Goal: Task Accomplishment & Management: Complete application form

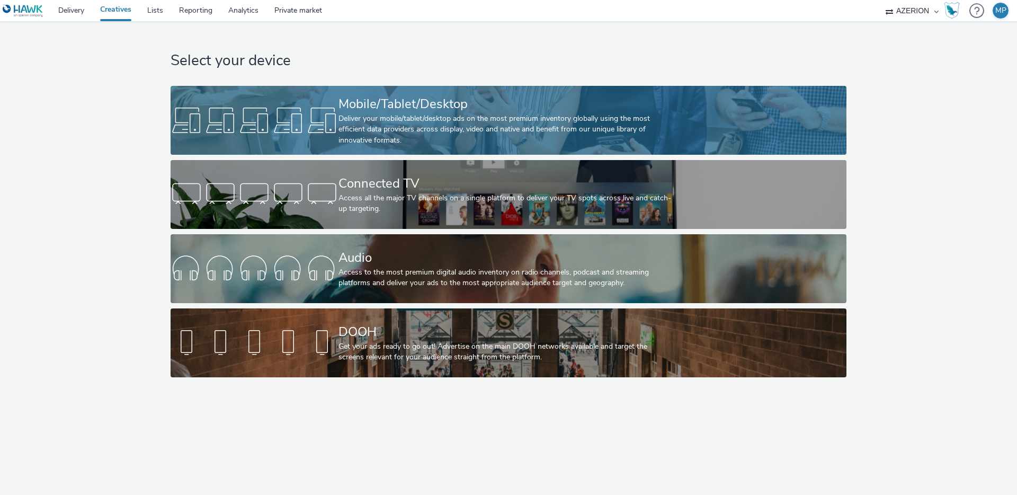
click at [282, 92] on link "Mobile/Tablet/Desktop Deliver your mobile/tablet/desktop ads on the most premiu…" at bounding box center [508, 120] width 675 height 69
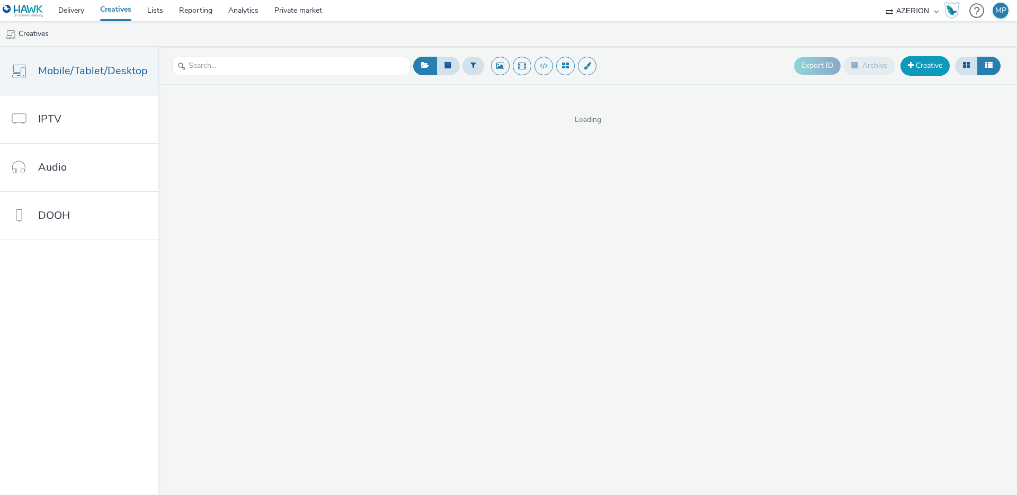
click at [929, 66] on link "Creative" at bounding box center [924, 65] width 49 height 19
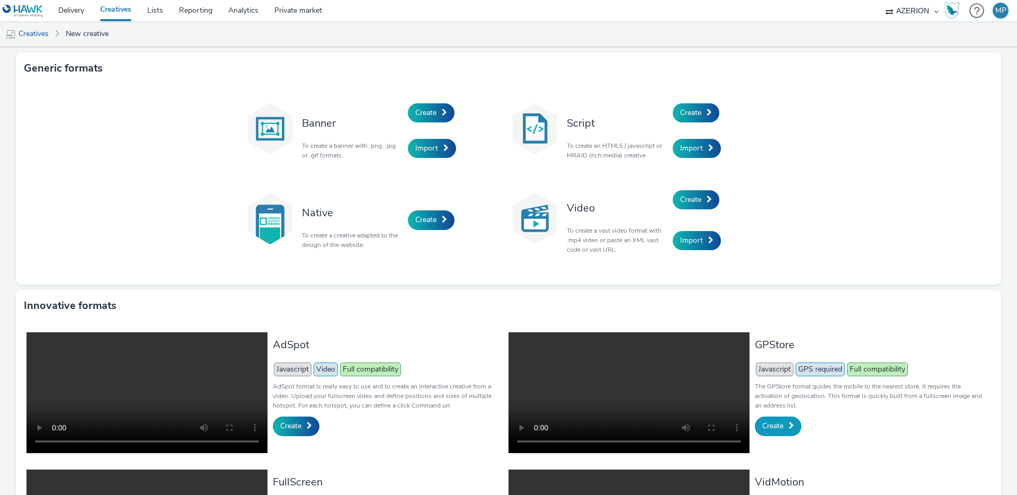
click at [789, 425] on link "Create" at bounding box center [778, 425] width 47 height 19
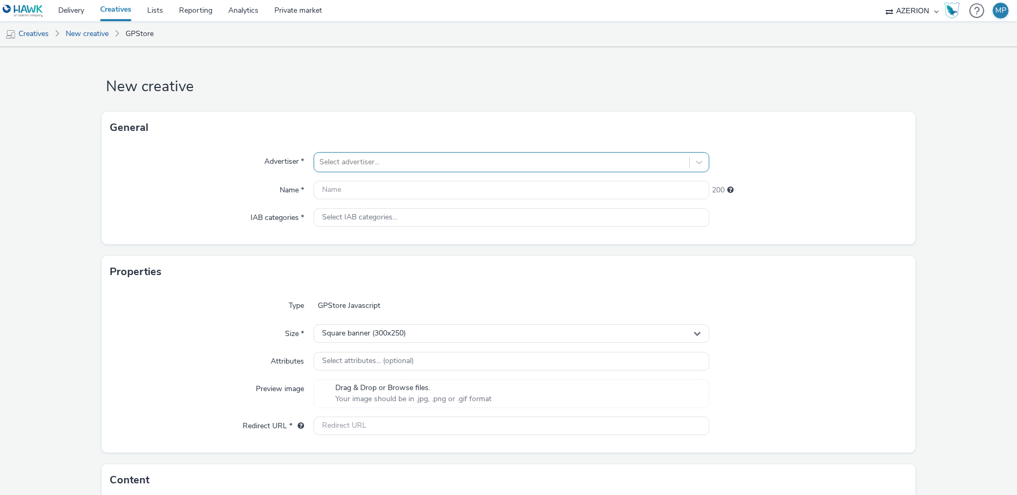
click at [372, 155] on div "Select advertiser..." at bounding box center [501, 162] width 375 height 17
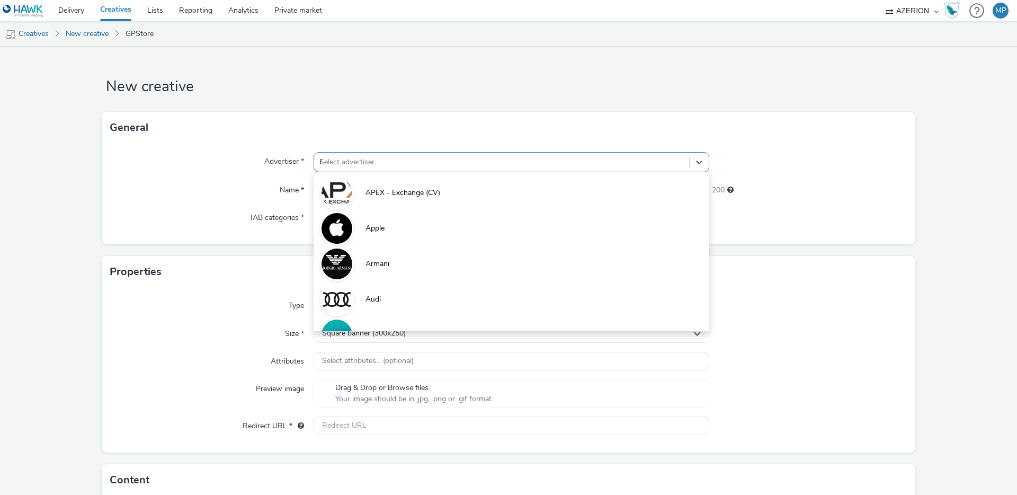
type input "be"
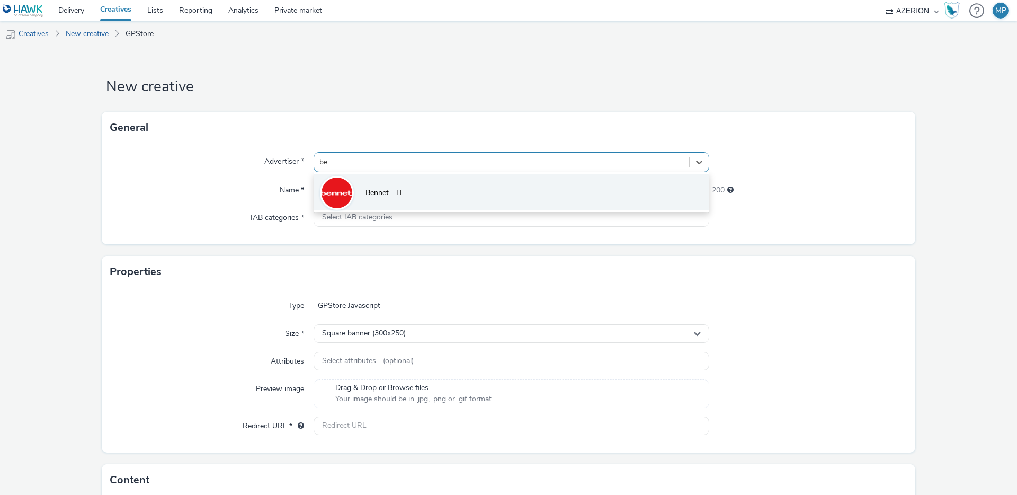
click at [386, 179] on li "Bennet - IT" at bounding box center [512, 191] width 396 height 35
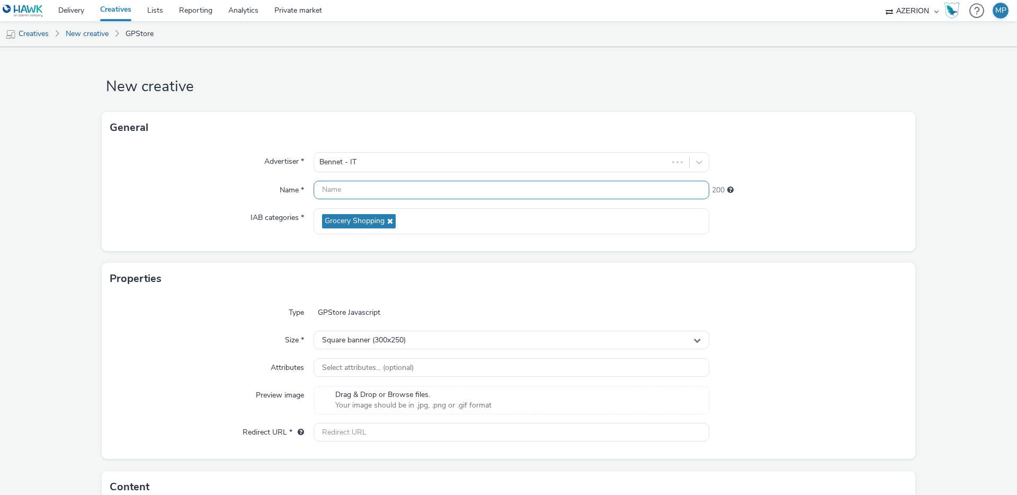
click at [373, 187] on input "text" at bounding box center [512, 190] width 396 height 19
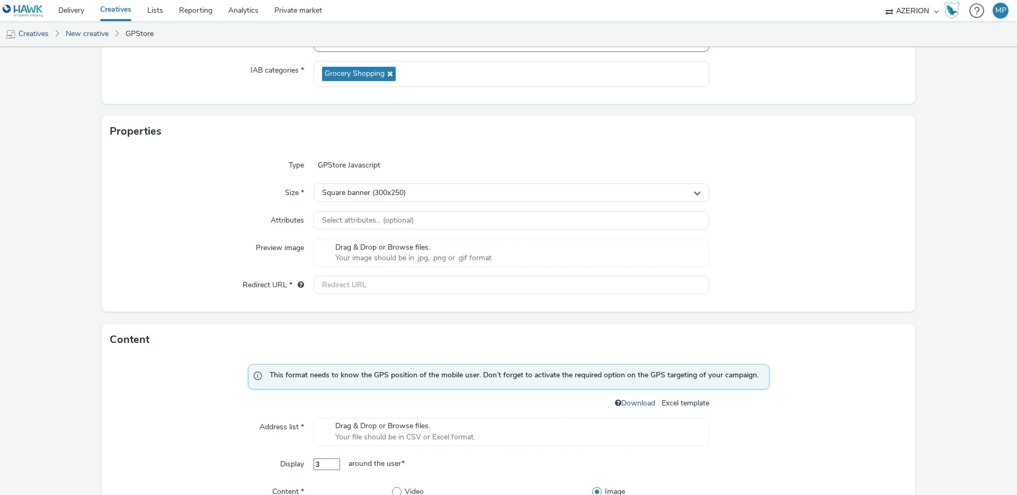
scroll to position [148, 0]
type input "Bennet - 60anni - 300x250"
click at [344, 287] on input "text" at bounding box center [512, 284] width 396 height 19
paste input "[URL][DOMAIN_NAME]"
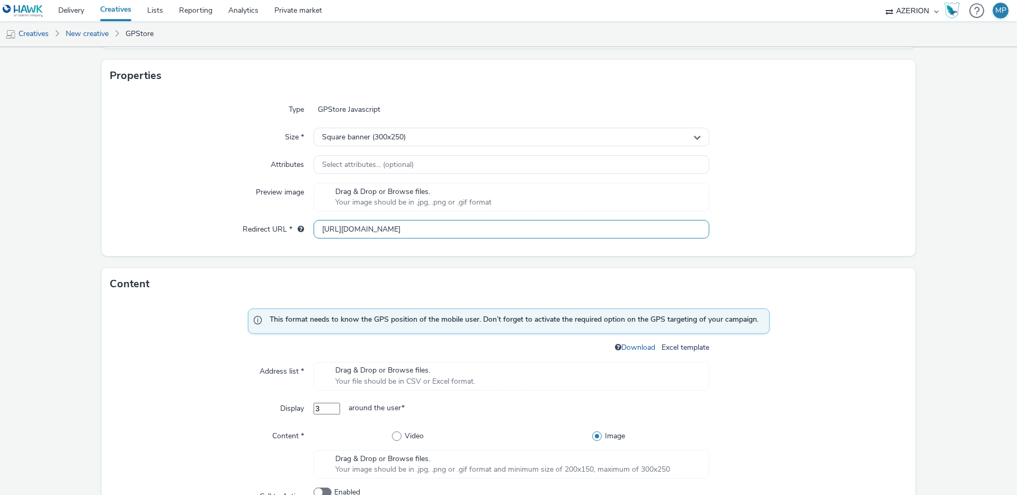
scroll to position [202, 0]
click at [338, 231] on input "[URL][DOMAIN_NAME]" at bounding box center [512, 230] width 396 height 19
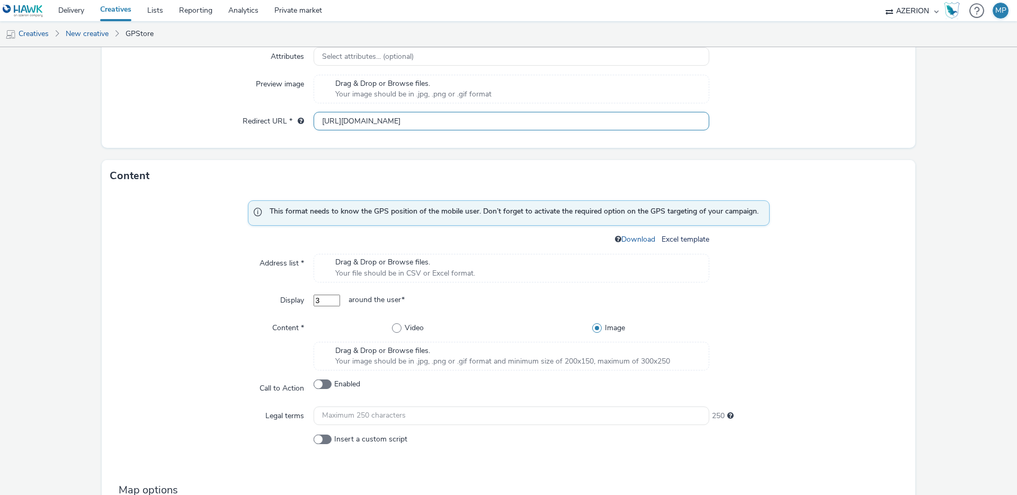
type input "[URL][DOMAIN_NAME]"
click at [372, 261] on span "Drag & Drop or Browse files." at bounding box center [405, 262] width 140 height 11
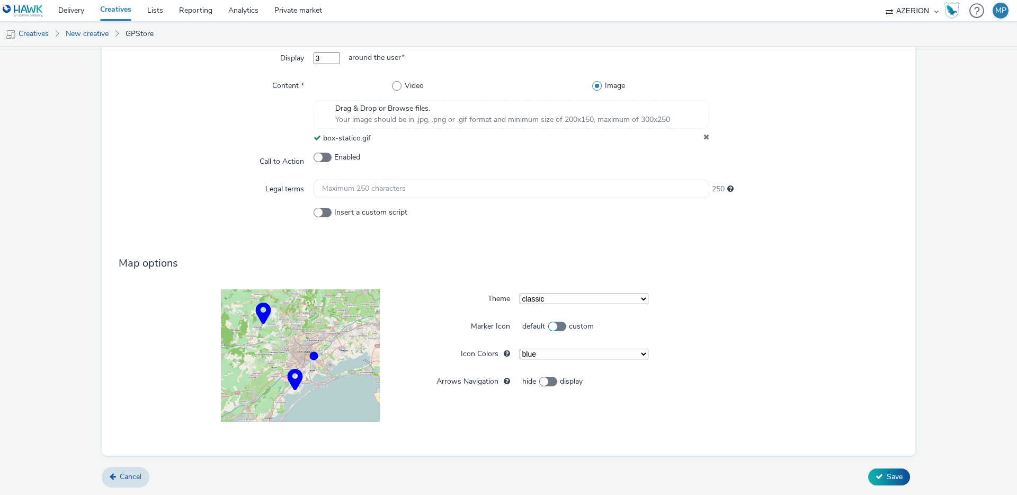
scroll to position [567, 0]
click at [555, 326] on span at bounding box center [557, 327] width 18 height 10
click at [527, 326] on input "default custom" at bounding box center [523, 327] width 7 height 7
checkbox input "true"
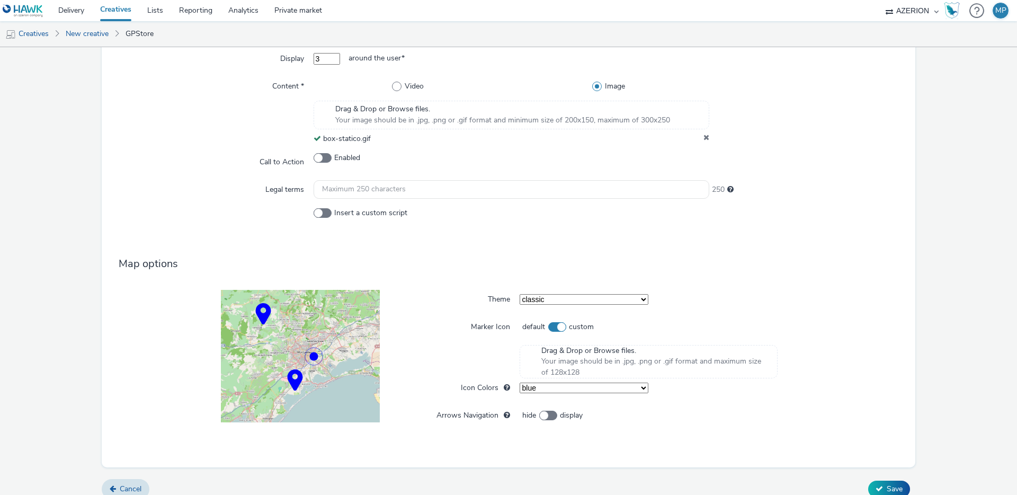
click at [572, 353] on span "Drag & Drop or Browse files." at bounding box center [654, 350] width 226 height 11
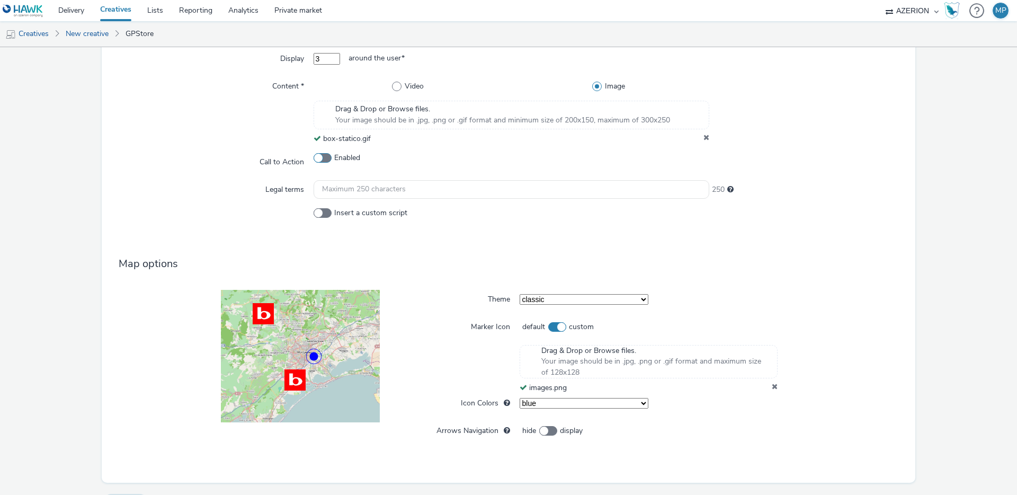
click at [329, 157] on span at bounding box center [323, 158] width 18 height 10
click at [320, 157] on input "Enabled" at bounding box center [317, 158] width 7 height 7
checkbox input "true"
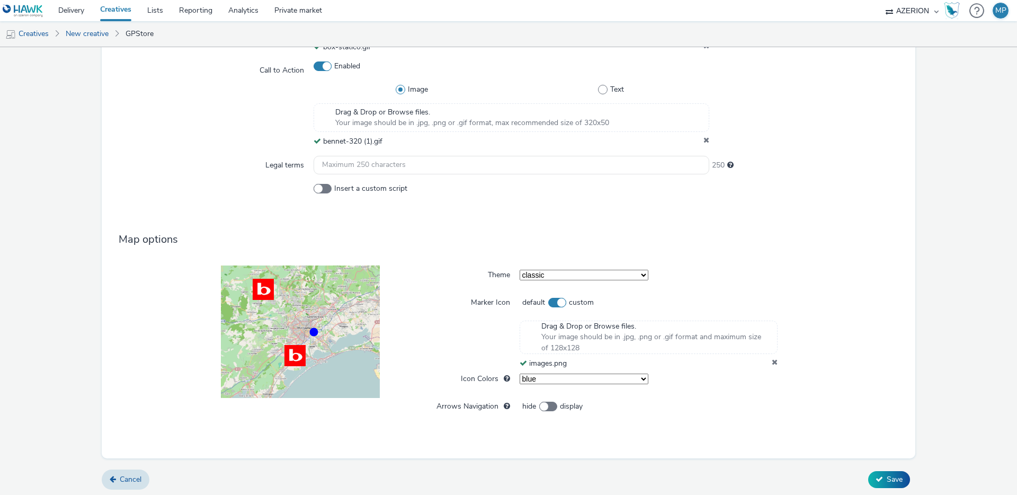
scroll to position [662, 0]
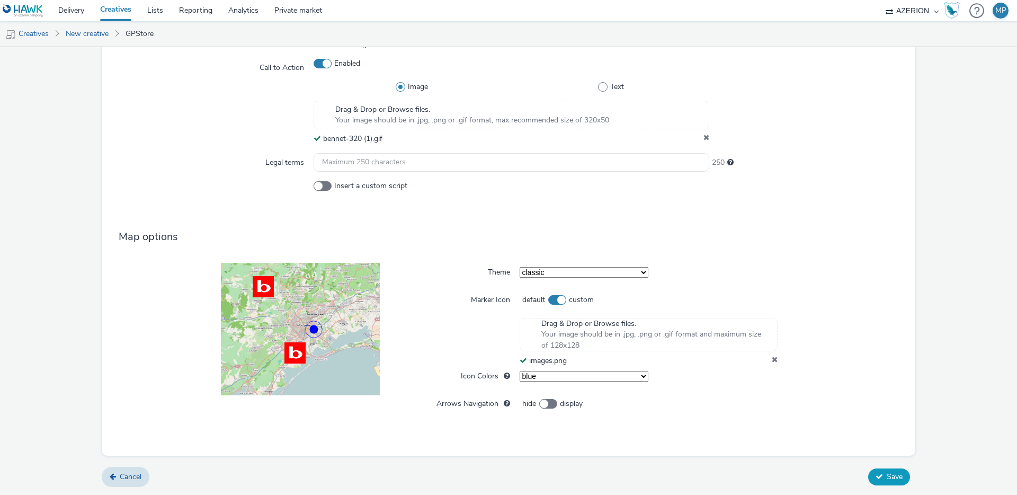
click at [891, 480] on span "Save" at bounding box center [895, 476] width 16 height 10
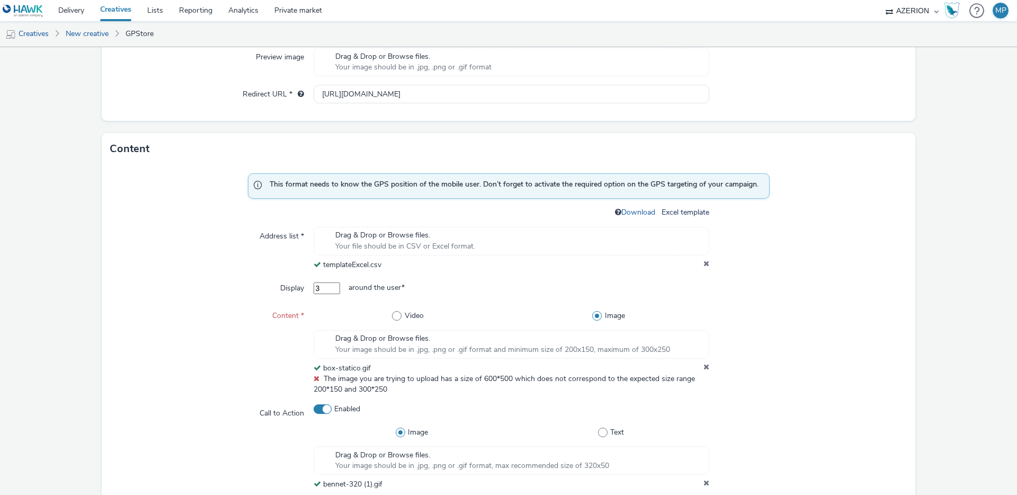
scroll to position [532, 0]
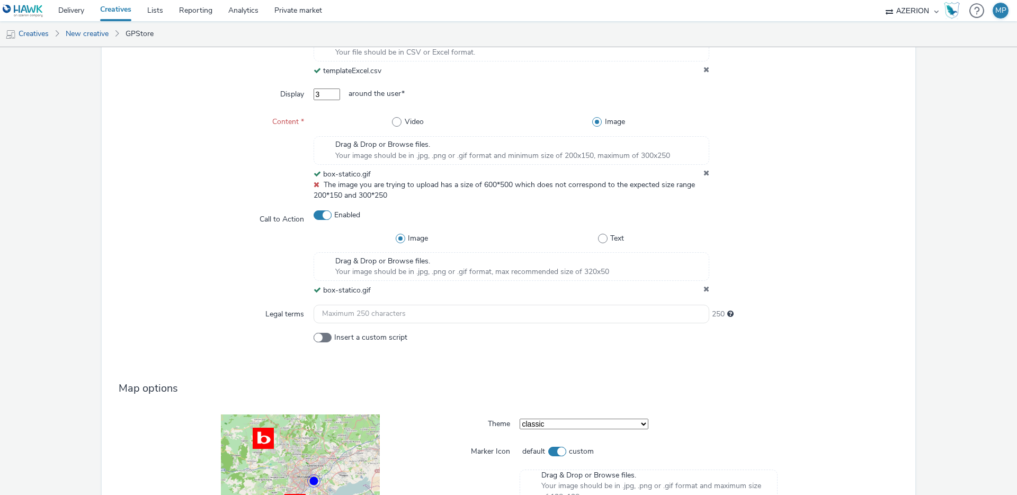
click at [704, 290] on icon at bounding box center [706, 290] width 6 height 11
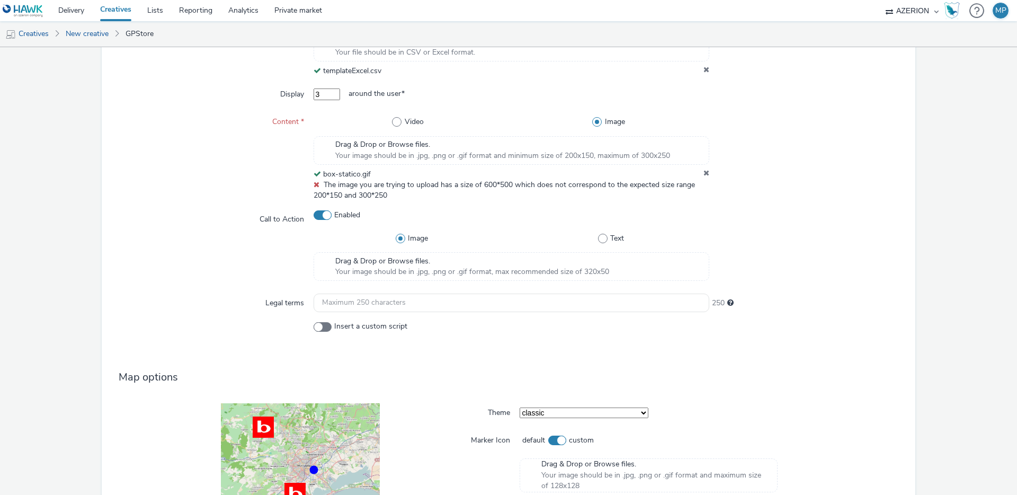
click at [705, 173] on icon at bounding box center [706, 174] width 6 height 11
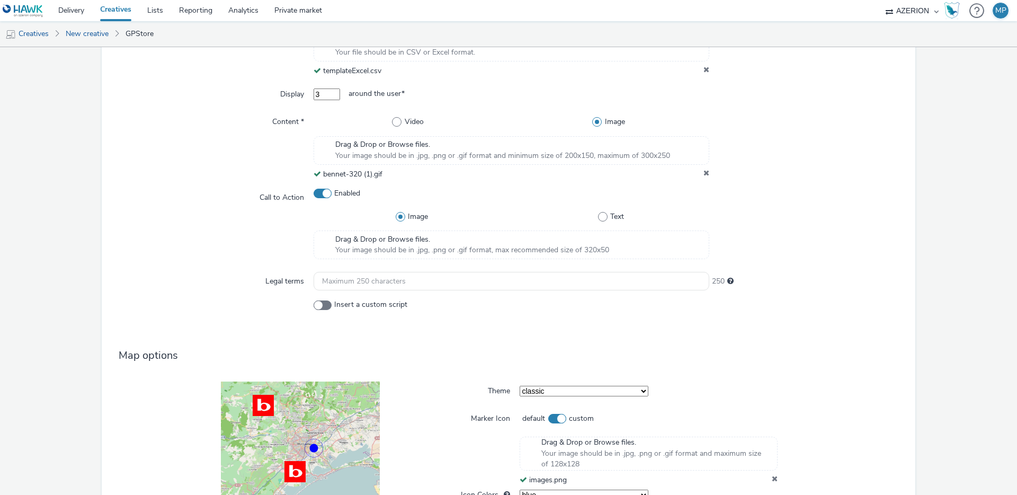
drag, startPoint x: 707, startPoint y: 171, endPoint x: 621, endPoint y: 161, distance: 86.3
click at [706, 171] on icon at bounding box center [706, 174] width 6 height 11
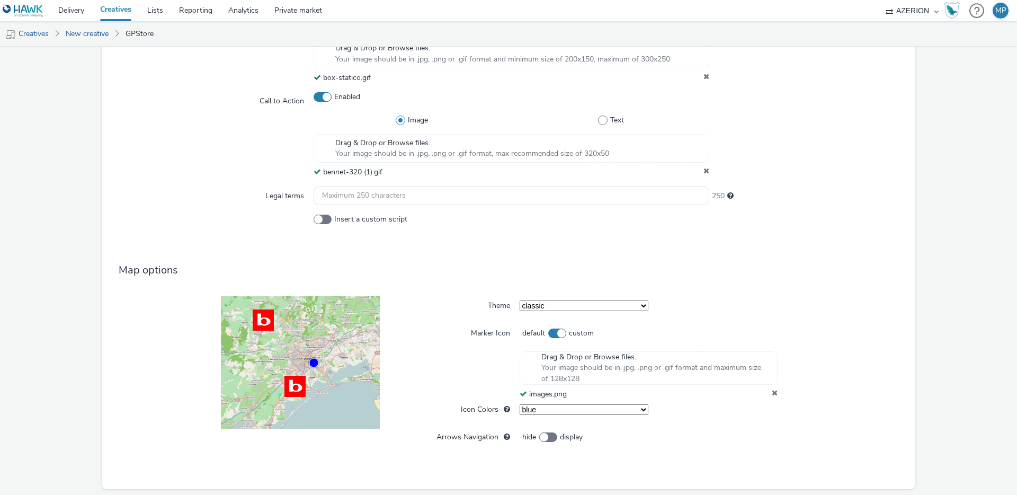
scroll to position [662, 0]
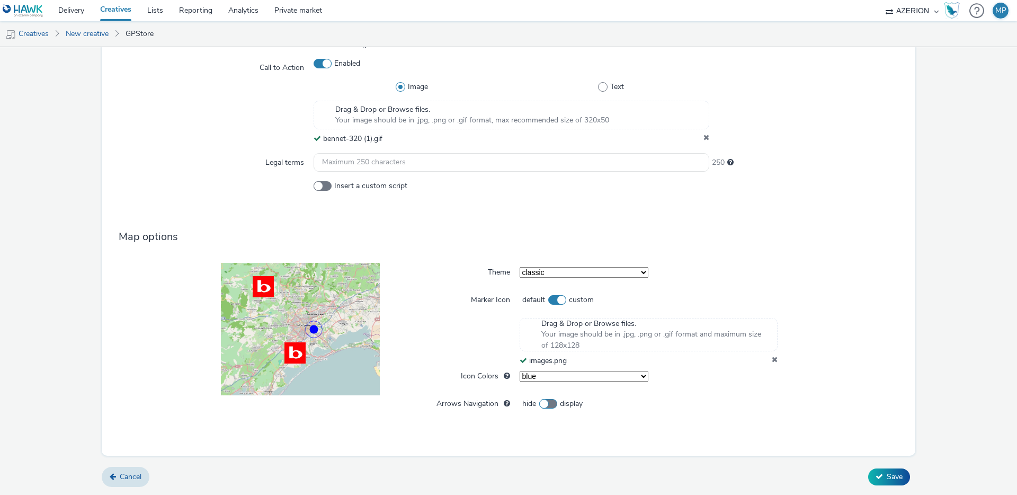
click at [552, 404] on span at bounding box center [548, 404] width 18 height 10
click at [527, 404] on input "hide display" at bounding box center [523, 403] width 7 height 7
click at [550, 404] on span at bounding box center [548, 404] width 18 height 10
click at [527, 404] on input "hide display" at bounding box center [523, 403] width 7 height 7
click at [549, 404] on span at bounding box center [548, 404] width 18 height 10
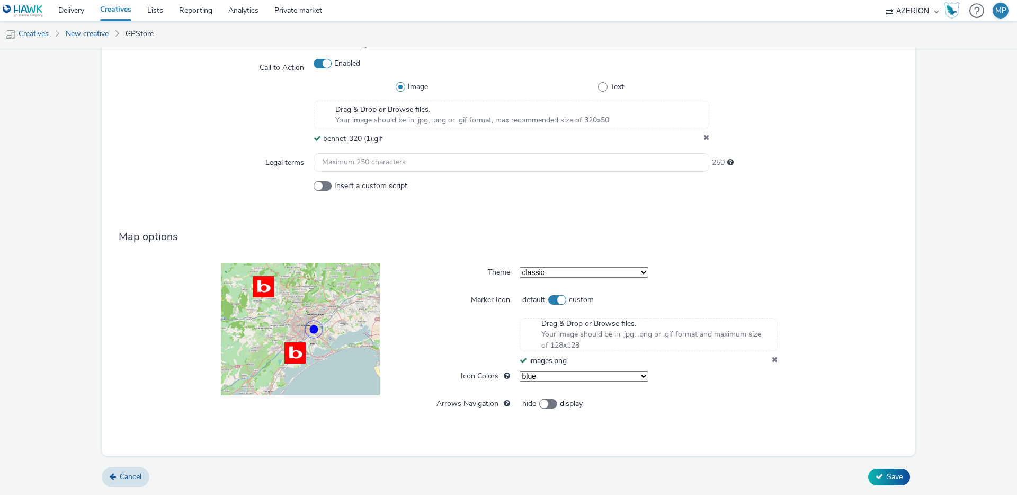
click at [527, 404] on input "hide display" at bounding box center [523, 403] width 7 height 7
click at [549, 404] on span at bounding box center [548, 404] width 18 height 10
click at [527, 404] on input "hide display" at bounding box center [523, 403] width 7 height 7
click at [549, 404] on span at bounding box center [548, 404] width 18 height 10
click at [527, 404] on input "hide display" at bounding box center [523, 403] width 7 height 7
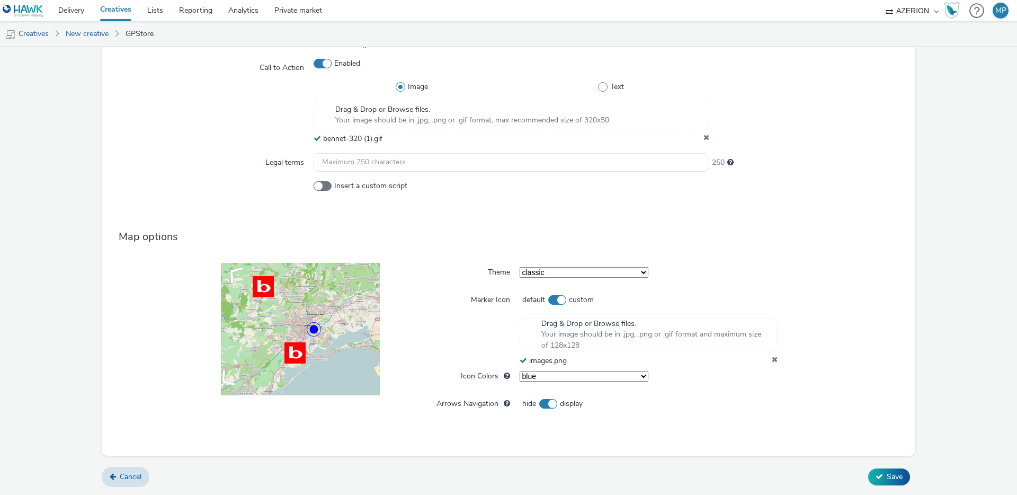
click at [549, 404] on span at bounding box center [548, 404] width 18 height 10
click at [527, 404] on input "hide display" at bounding box center [523, 403] width 7 height 7
checkbox input "false"
